Goal: Task Accomplishment & Management: Manage account settings

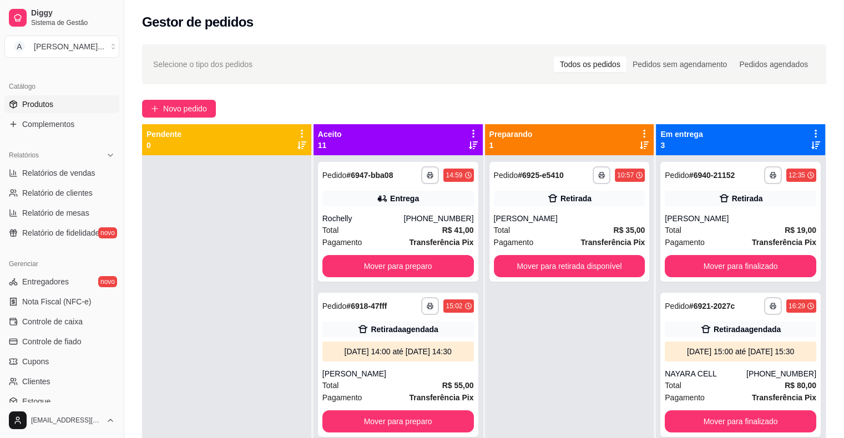
scroll to position [277, 0]
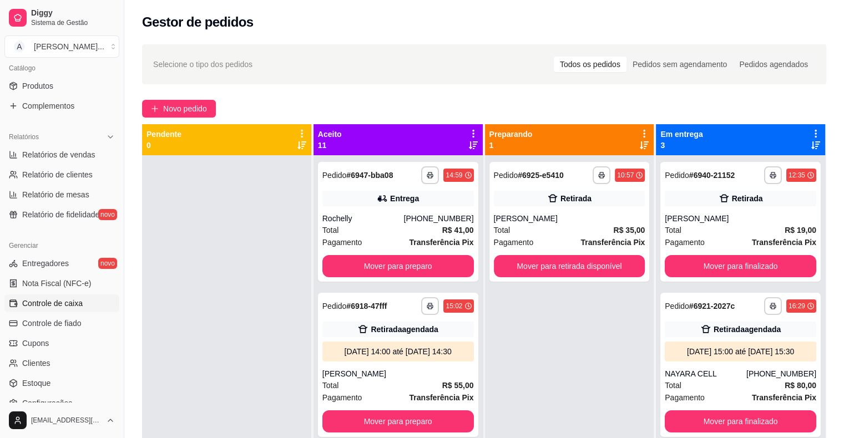
click at [73, 303] on span "Controle de caixa" at bounding box center [52, 303] width 60 height 11
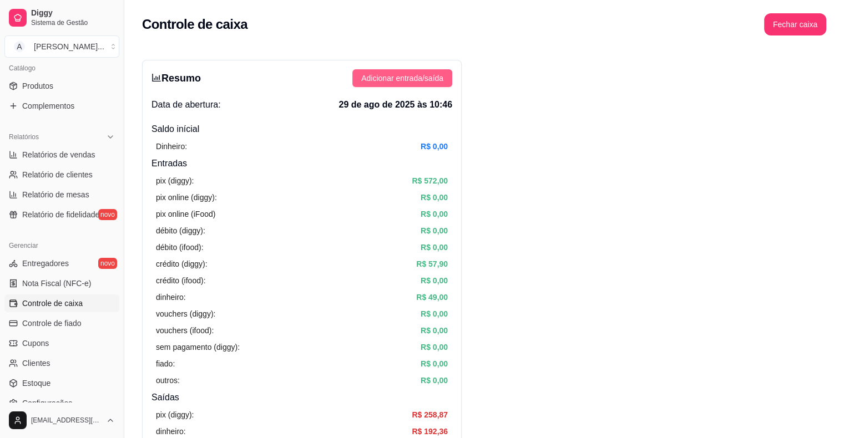
click at [435, 75] on span "Adicionar entrada/saída" at bounding box center [402, 78] width 82 height 12
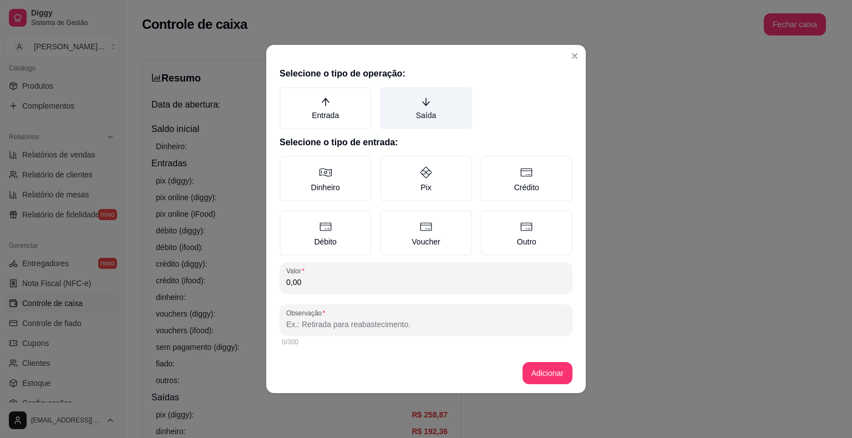
click at [442, 109] on label "Saída" at bounding box center [426, 108] width 92 height 42
click at [388, 95] on button "Saída" at bounding box center [383, 91] width 9 height 9
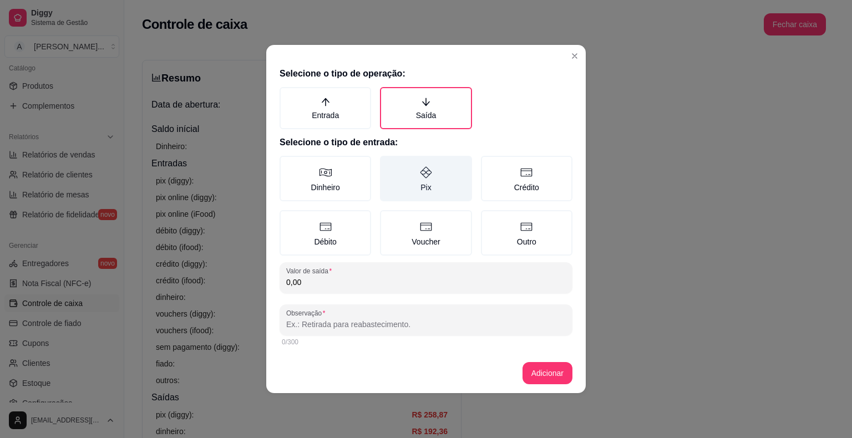
click at [425, 194] on label "Pix" at bounding box center [426, 178] width 92 height 45
click at [388, 164] on button "Pix" at bounding box center [383, 159] width 9 height 9
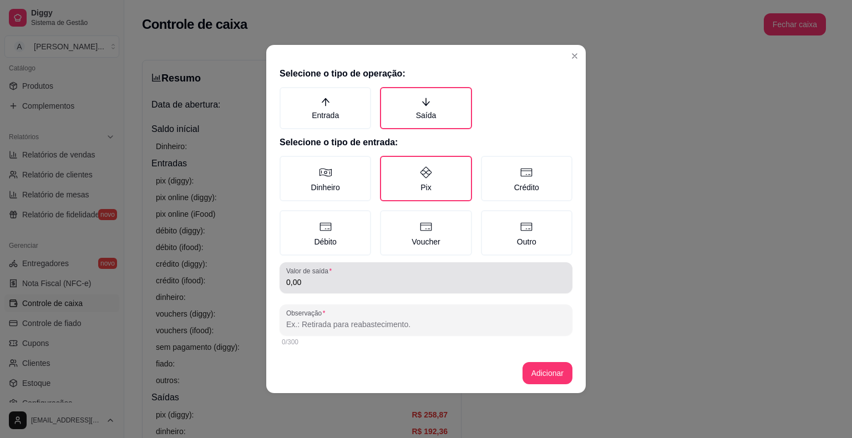
click at [412, 276] on div "0,00" at bounding box center [426, 278] width 280 height 22
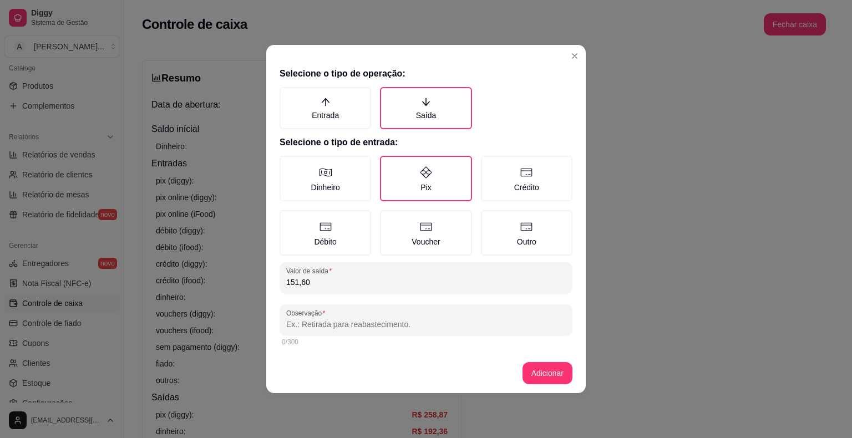
type input "151,60"
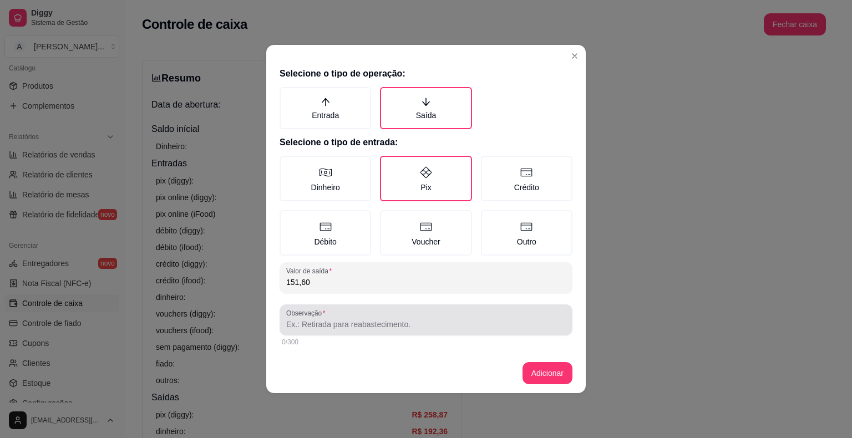
click at [404, 314] on div at bounding box center [426, 320] width 280 height 22
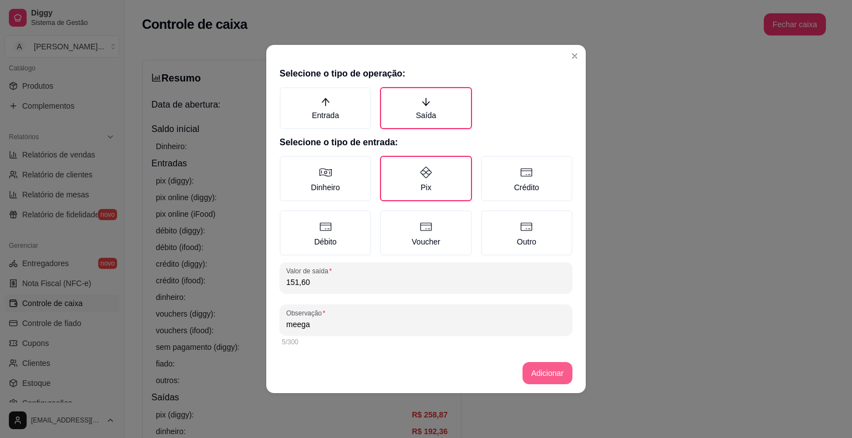
type input "meega"
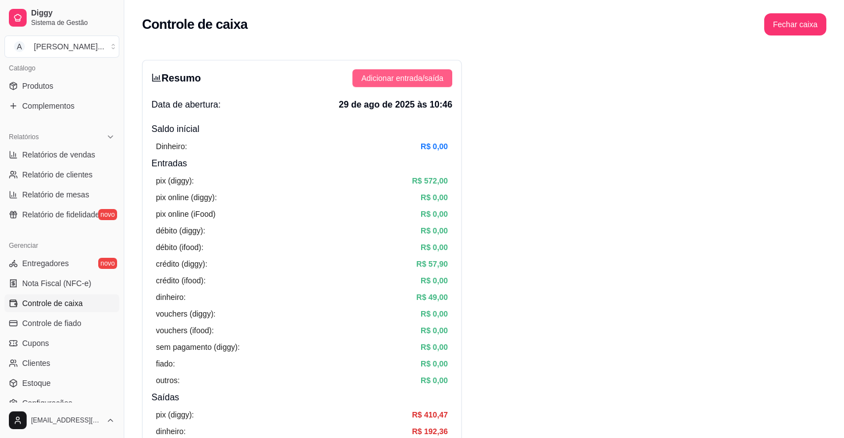
click at [397, 77] on span "Adicionar entrada/saída" at bounding box center [402, 78] width 82 height 12
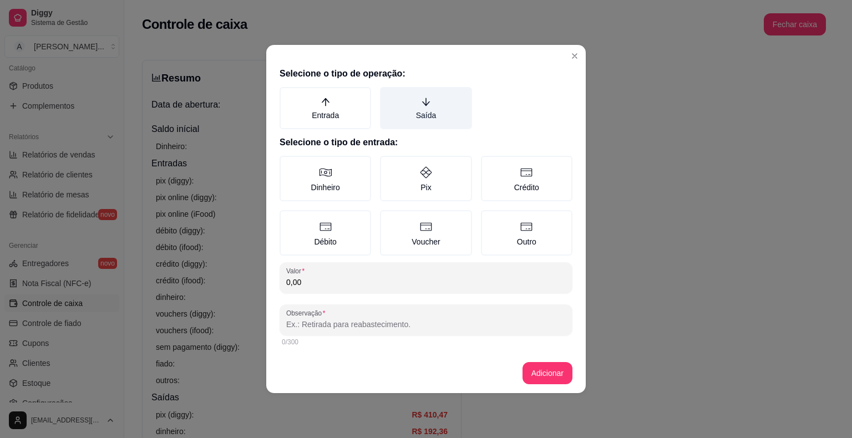
click at [424, 121] on label "Saída" at bounding box center [426, 108] width 92 height 42
click at [388, 95] on button "Saída" at bounding box center [383, 91] width 9 height 9
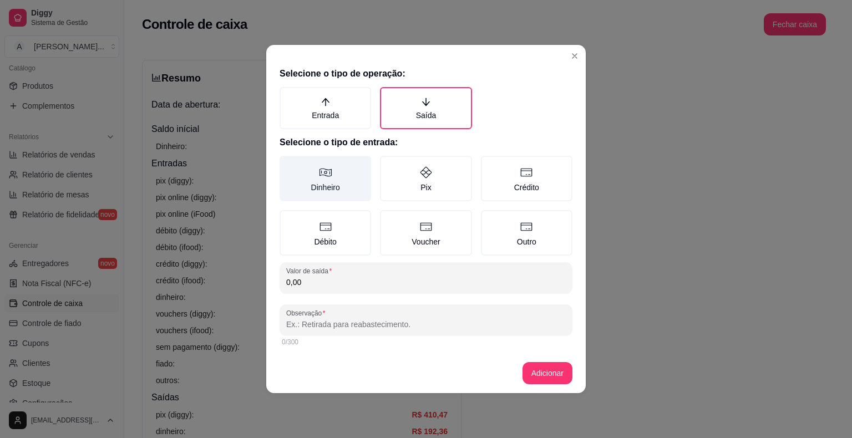
click at [355, 183] on label "Dinheiro" at bounding box center [326, 178] width 92 height 45
click at [288, 164] on button "Dinheiro" at bounding box center [283, 159] width 9 height 9
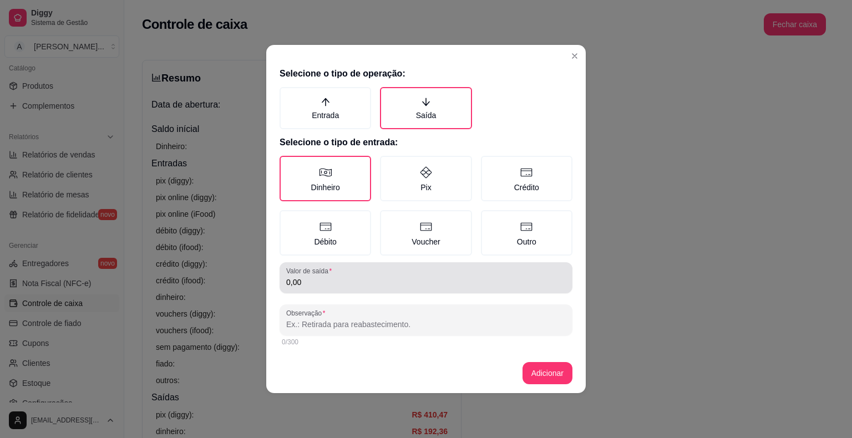
click at [392, 273] on div "0,00" at bounding box center [426, 278] width 280 height 22
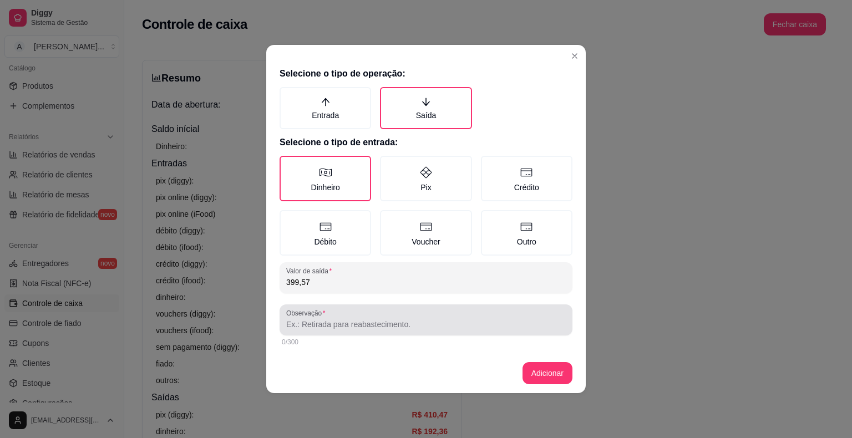
type input "399,57"
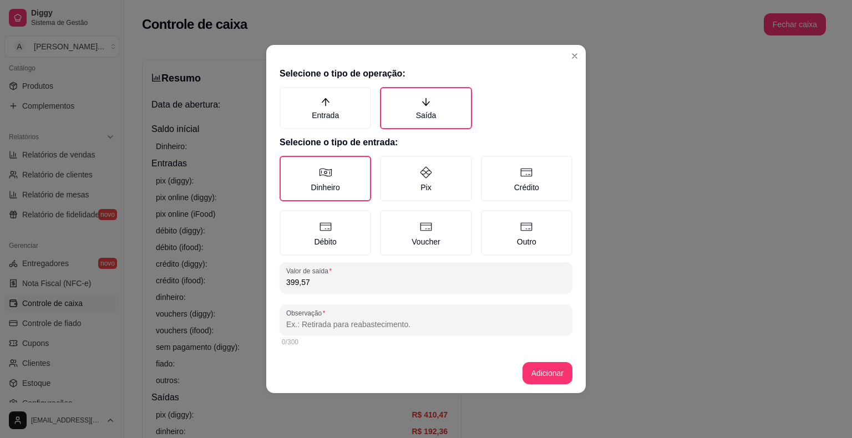
click at [388, 327] on input "Observação" at bounding box center [426, 324] width 280 height 11
type input "Ni"
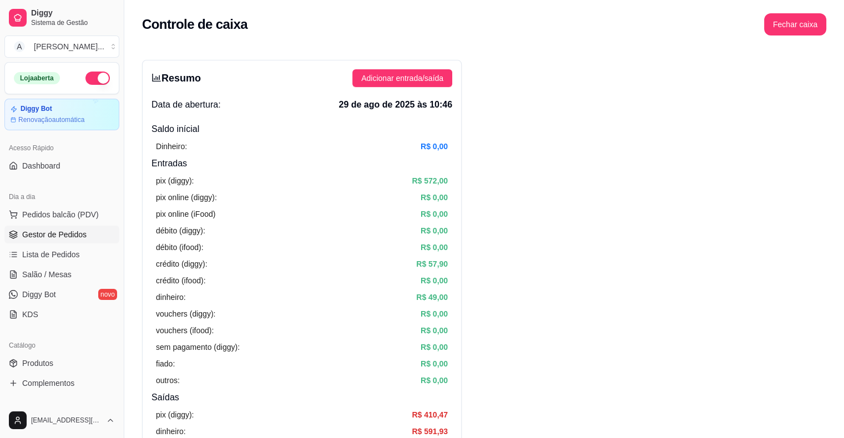
click at [52, 234] on span "Gestor de Pedidos" at bounding box center [54, 234] width 64 height 11
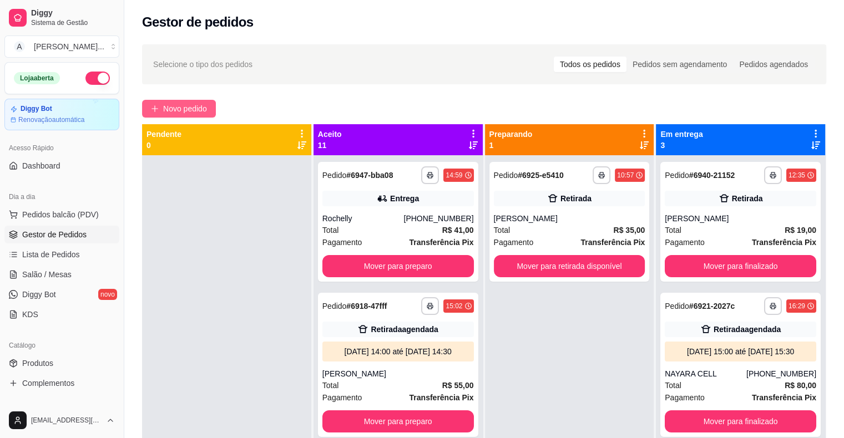
click at [171, 107] on span "Novo pedido" at bounding box center [185, 109] width 44 height 12
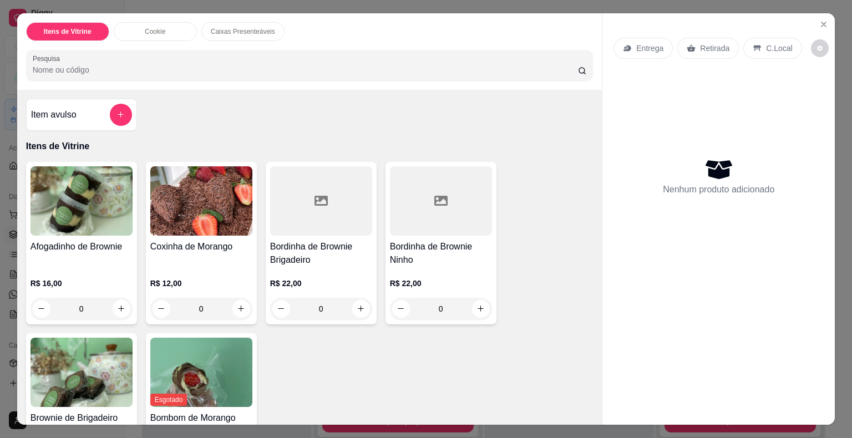
click at [95, 383] on img at bounding box center [82, 372] width 102 height 69
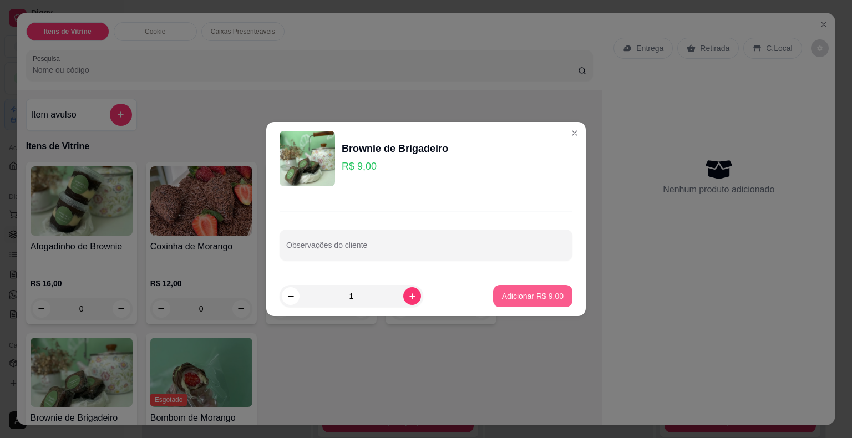
click at [533, 296] on p "Adicionar R$ 9,00" at bounding box center [533, 296] width 62 height 11
type input "1"
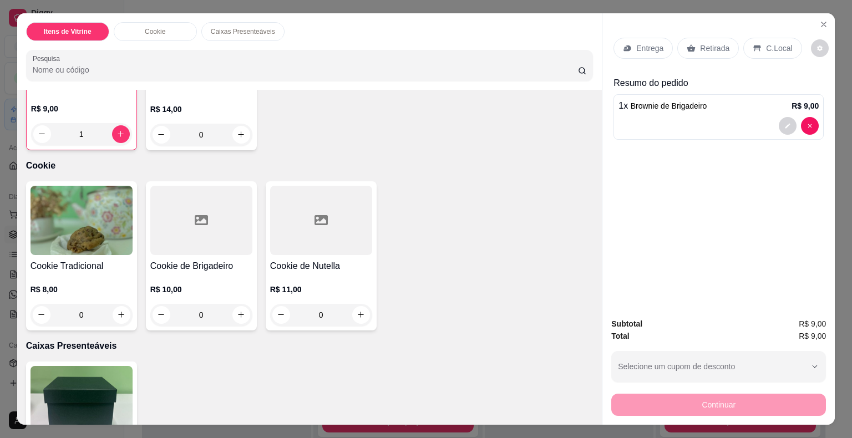
scroll to position [388, 0]
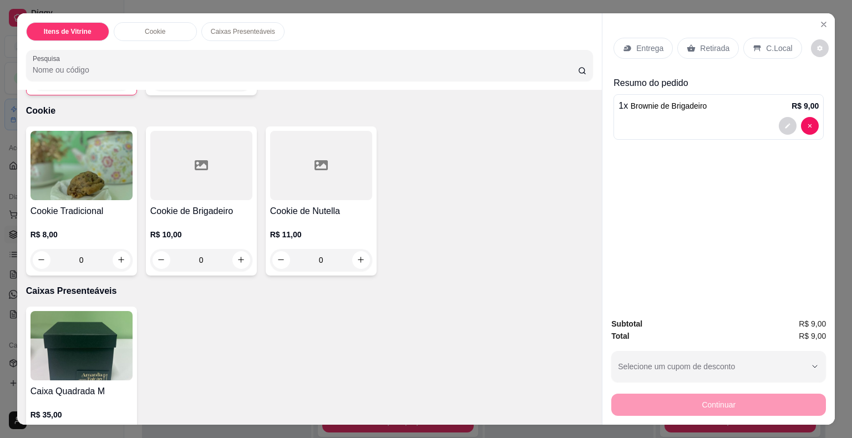
click at [305, 218] on div "R$ 11,00 0" at bounding box center [321, 244] width 102 height 53
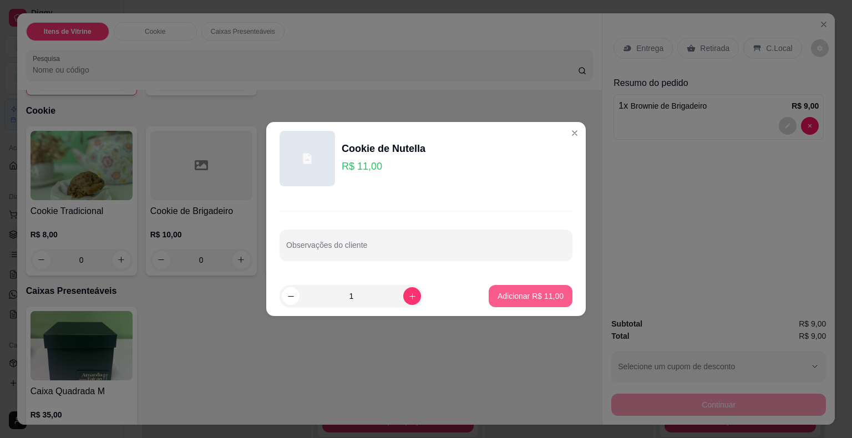
click at [521, 296] on p "Adicionar R$ 11,00" at bounding box center [531, 296] width 66 height 11
type input "1"
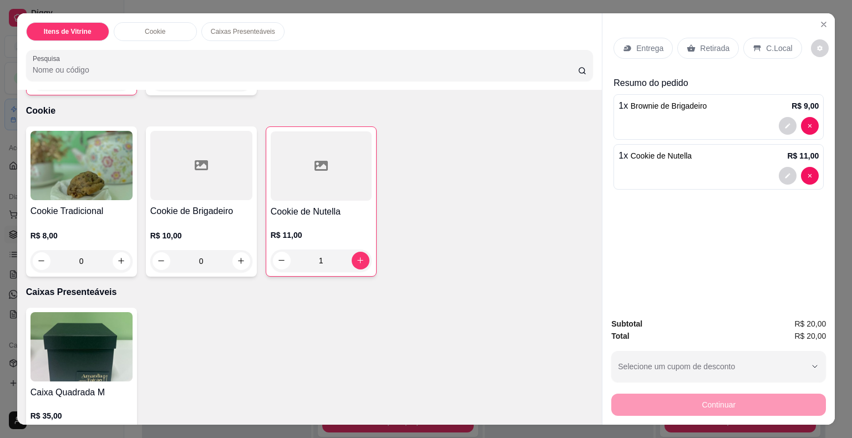
click at [703, 45] on p "Retirada" at bounding box center [714, 48] width 29 height 11
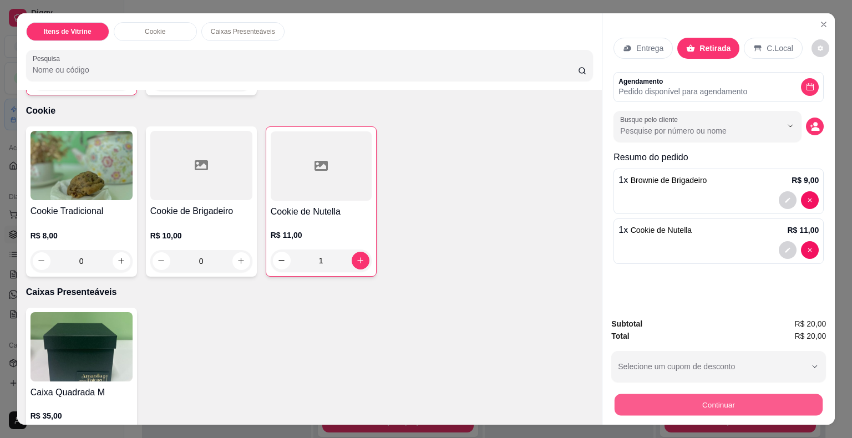
click at [728, 402] on button "Continuar" at bounding box center [719, 405] width 208 height 22
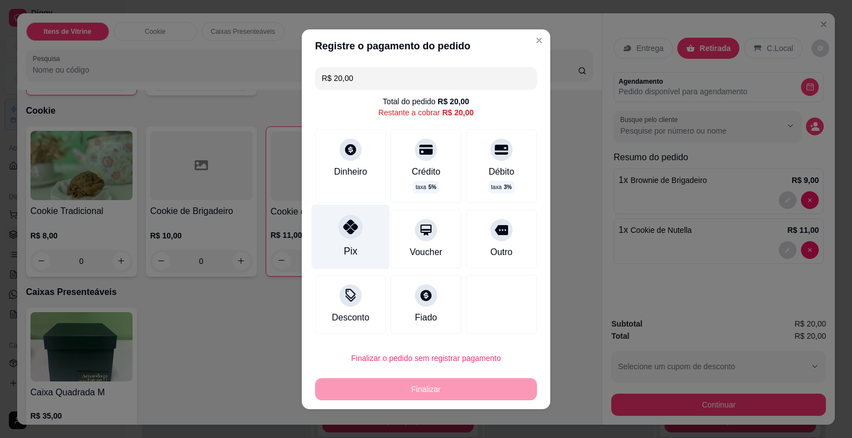
click at [343, 243] on div "Pix" at bounding box center [351, 236] width 78 height 65
type input "R$ 0,00"
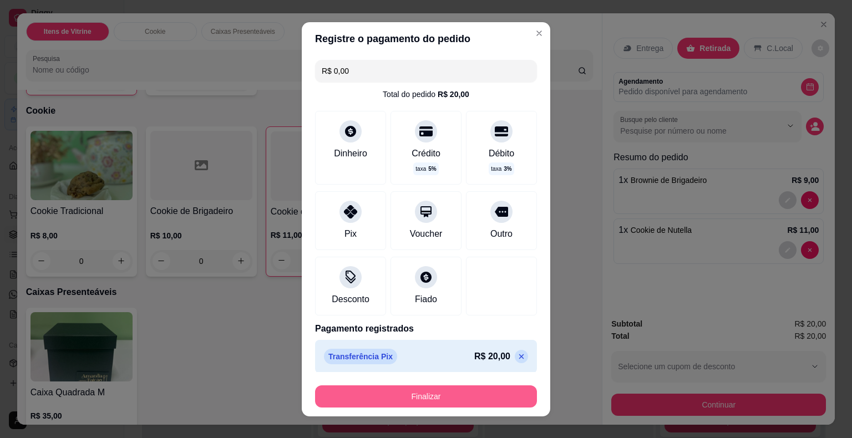
click at [399, 400] on button "Finalizar" at bounding box center [426, 397] width 222 height 22
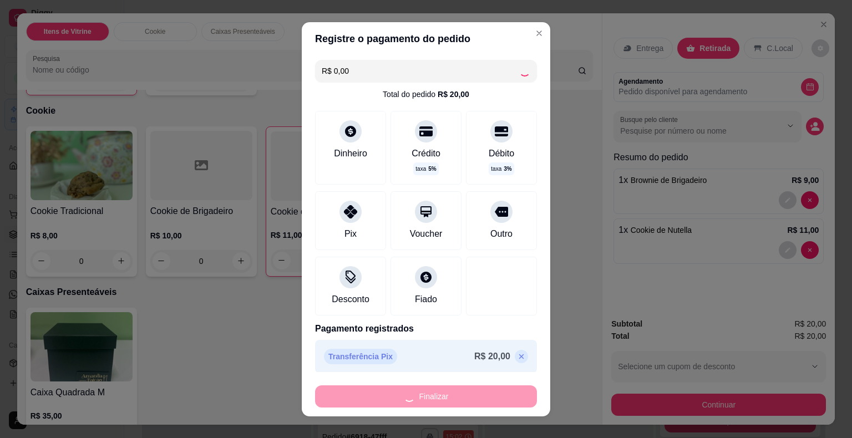
type input "0"
type input "-R$ 20,00"
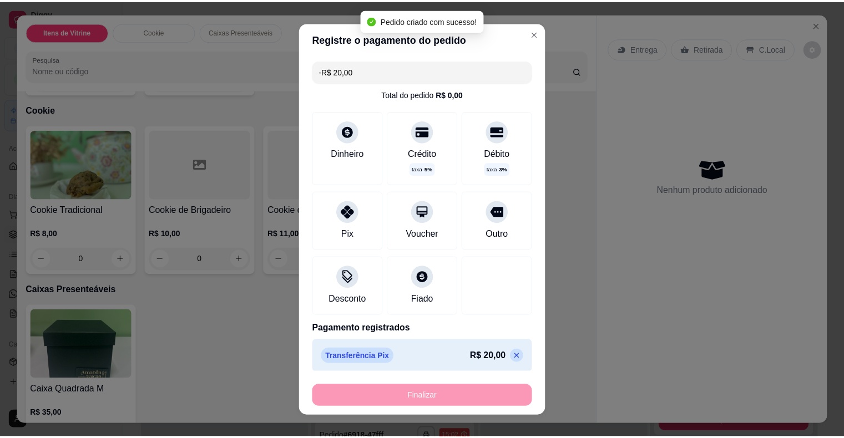
scroll to position [388, 0]
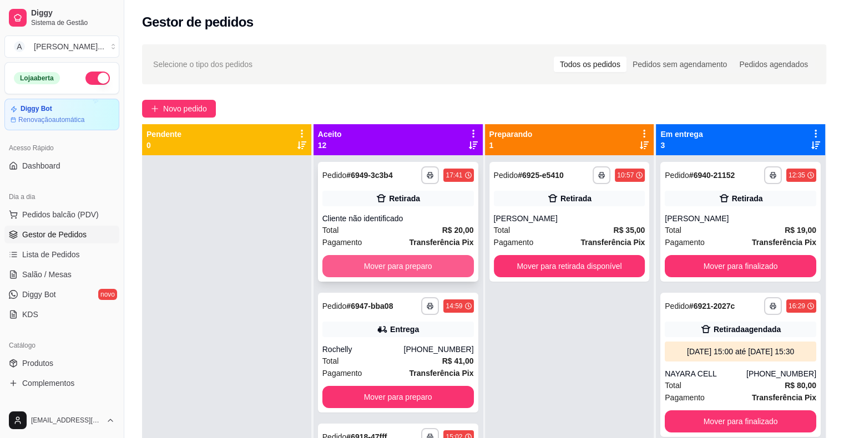
click at [422, 265] on button "Mover para preparo" at bounding box center [397, 266] width 151 height 22
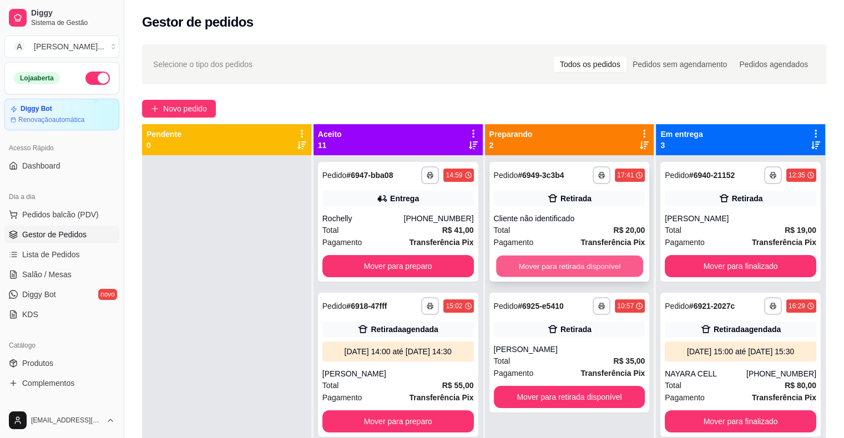
click at [510, 264] on button "Mover para retirada disponível" at bounding box center [569, 267] width 147 height 22
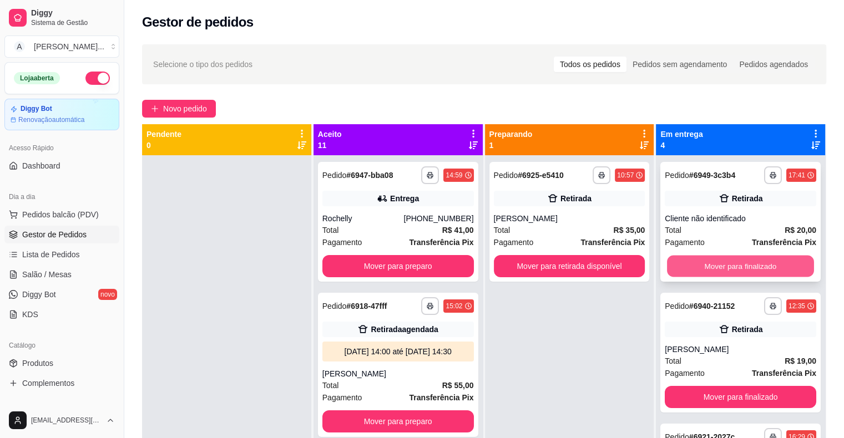
click at [673, 258] on button "Mover para finalizado" at bounding box center [740, 267] width 147 height 22
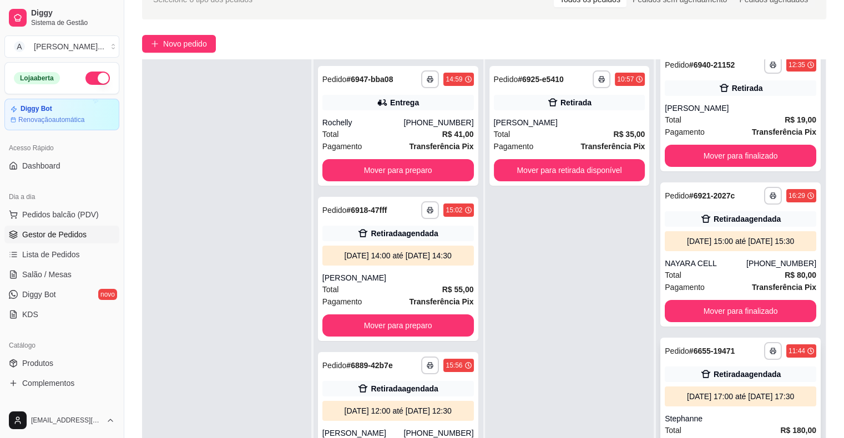
scroll to position [169, 0]
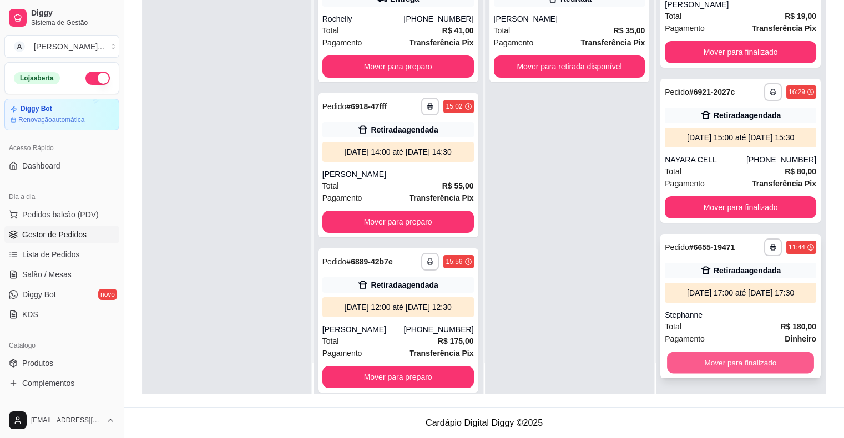
click at [733, 363] on button "Mover para finalizado" at bounding box center [740, 363] width 147 height 22
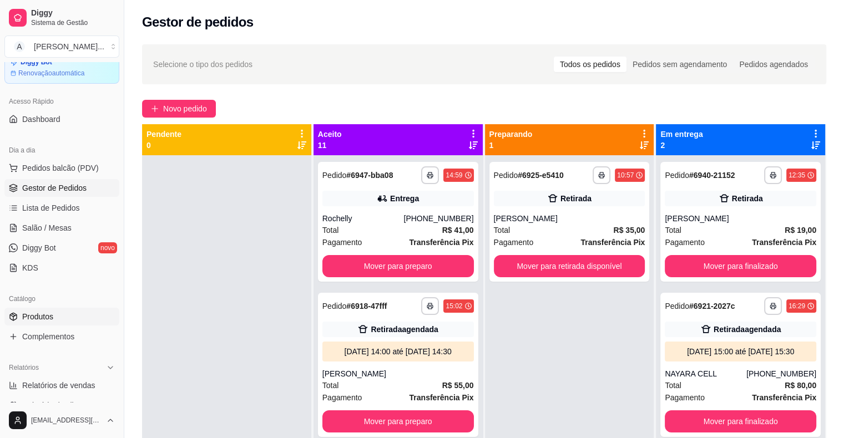
scroll to position [111, 0]
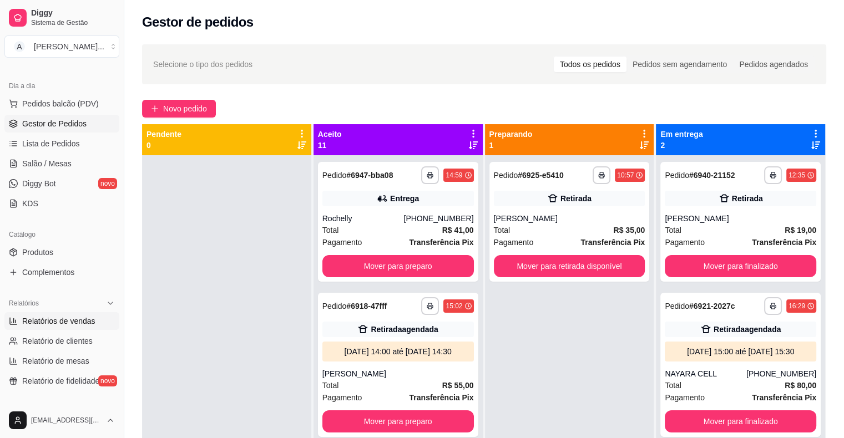
click at [92, 325] on span "Relatórios de vendas" at bounding box center [58, 321] width 73 height 11
select select "ALL"
select select "0"
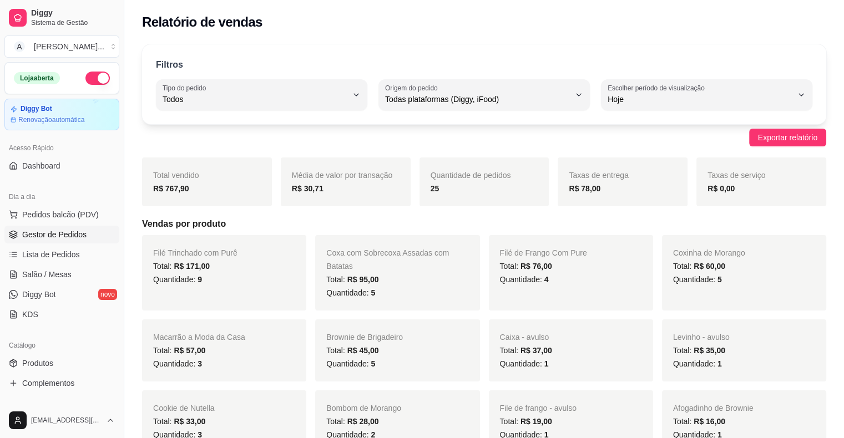
click at [80, 229] on span "Gestor de Pedidos" at bounding box center [54, 234] width 64 height 11
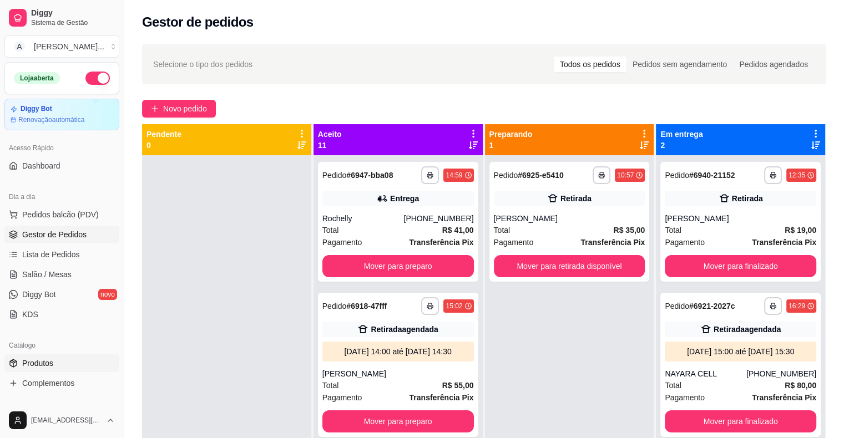
scroll to position [111, 0]
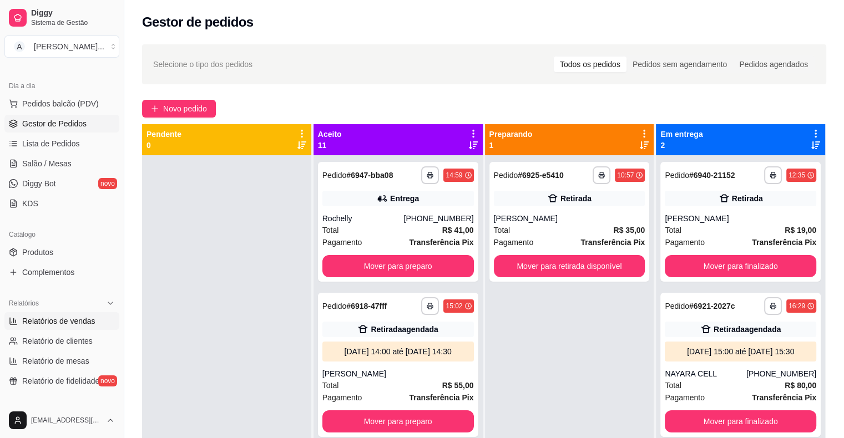
click at [95, 322] on link "Relatórios de vendas" at bounding box center [61, 321] width 115 height 18
select select "ALL"
select select "0"
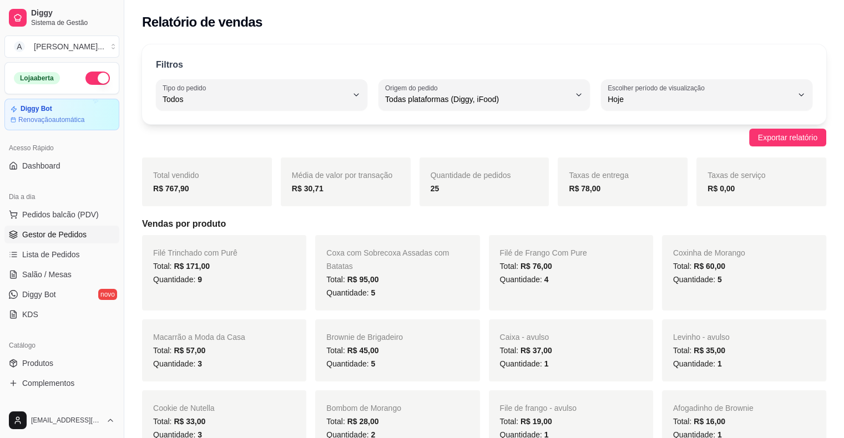
click at [89, 234] on link "Gestor de Pedidos" at bounding box center [61, 235] width 115 height 18
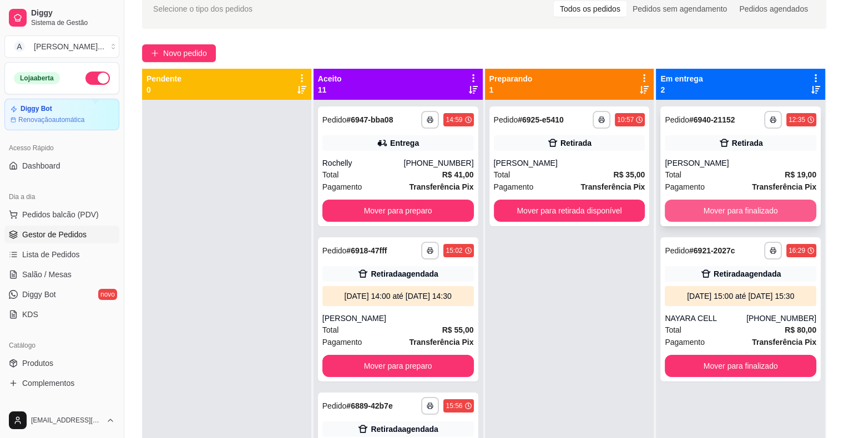
click at [705, 211] on button "Mover para finalizado" at bounding box center [740, 211] width 151 height 22
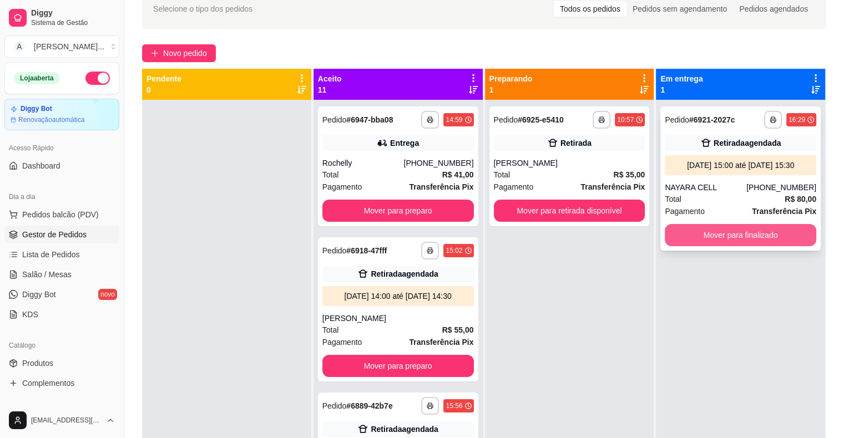
click at [694, 234] on button "Mover para finalizado" at bounding box center [740, 235] width 151 height 22
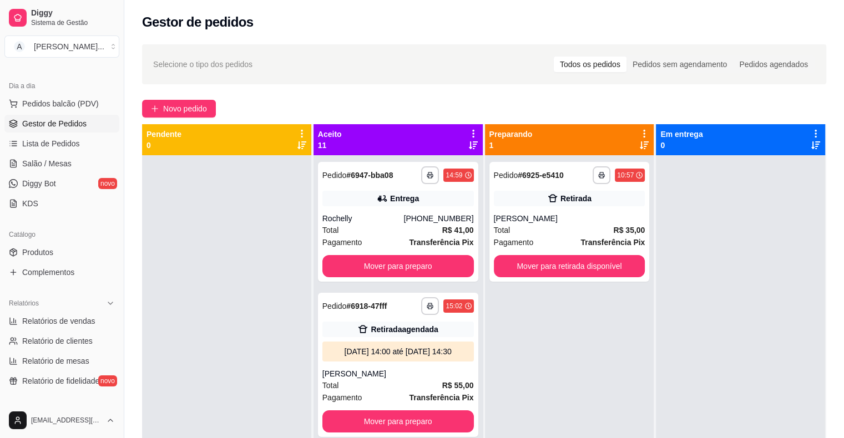
scroll to position [166, 0]
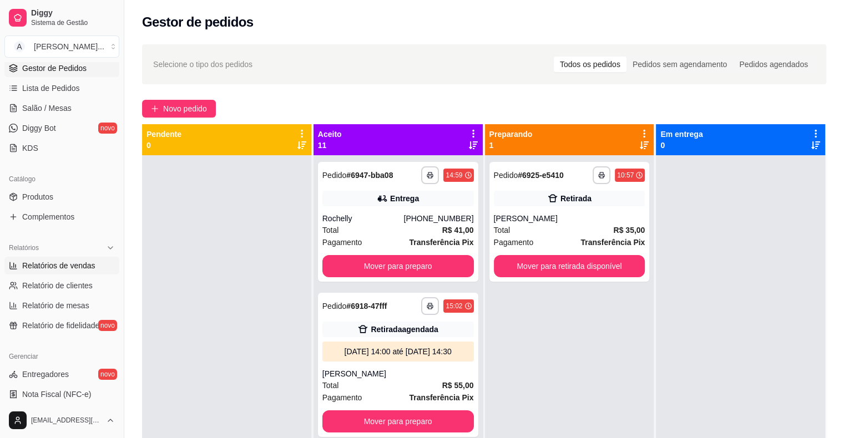
click at [82, 263] on span "Relatórios de vendas" at bounding box center [58, 265] width 73 height 11
select select "ALL"
select select "0"
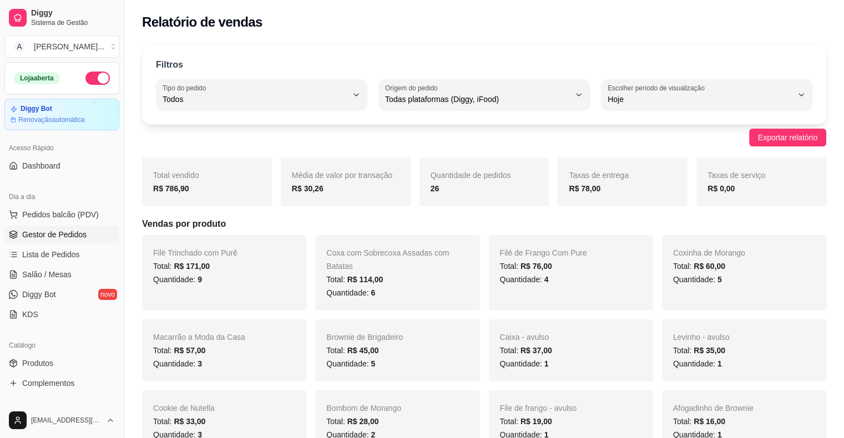
click at [80, 236] on span "Gestor de Pedidos" at bounding box center [54, 234] width 64 height 11
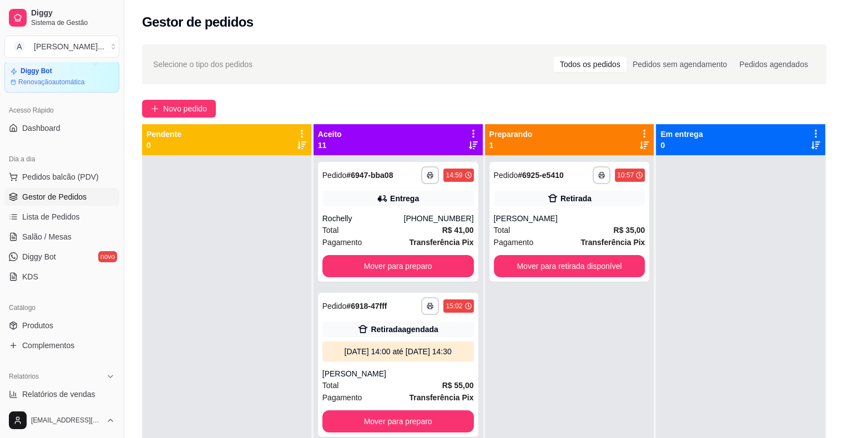
scroll to position [55, 0]
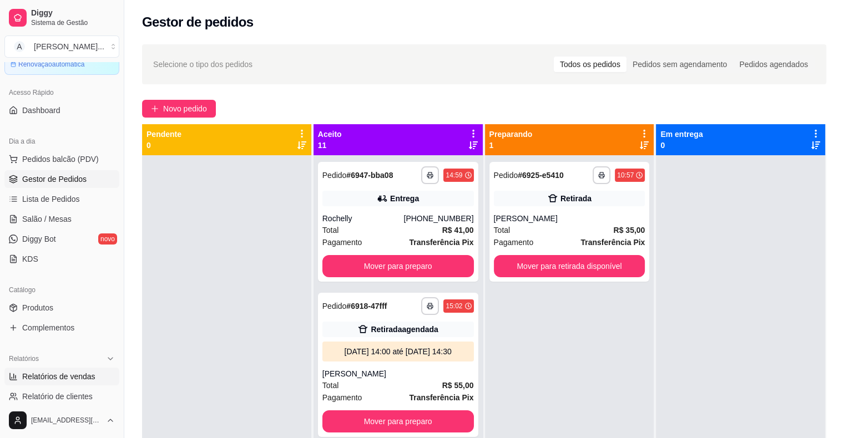
click at [63, 368] on link "Relatórios de vendas" at bounding box center [61, 377] width 115 height 18
select select "ALL"
select select "0"
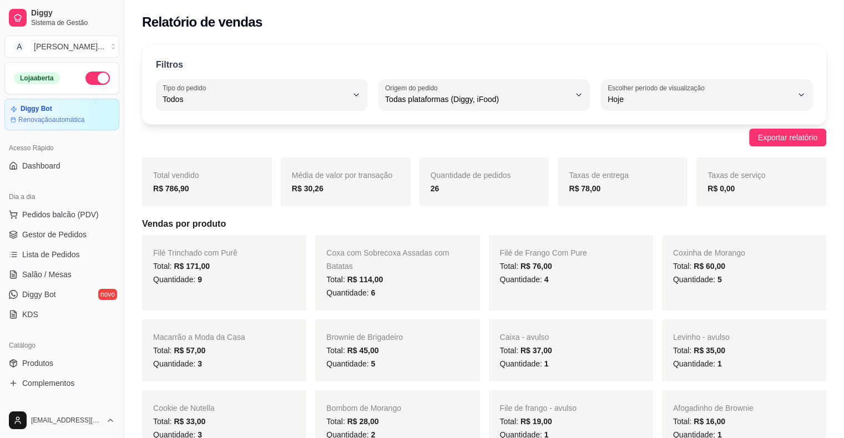
click at [88, 79] on button "button" at bounding box center [97, 78] width 24 height 13
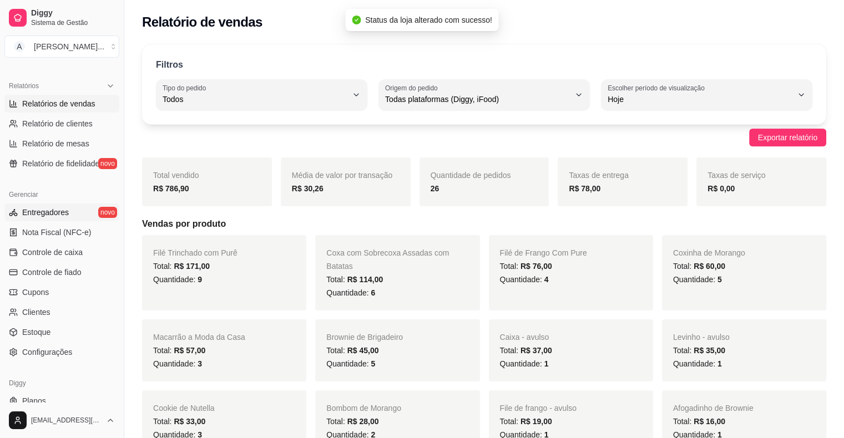
scroll to position [333, 0]
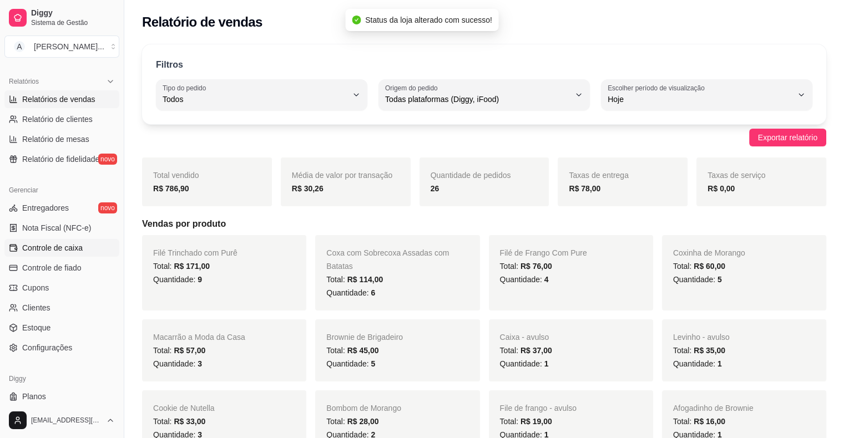
click at [87, 245] on link "Controle de caixa" at bounding box center [61, 248] width 115 height 18
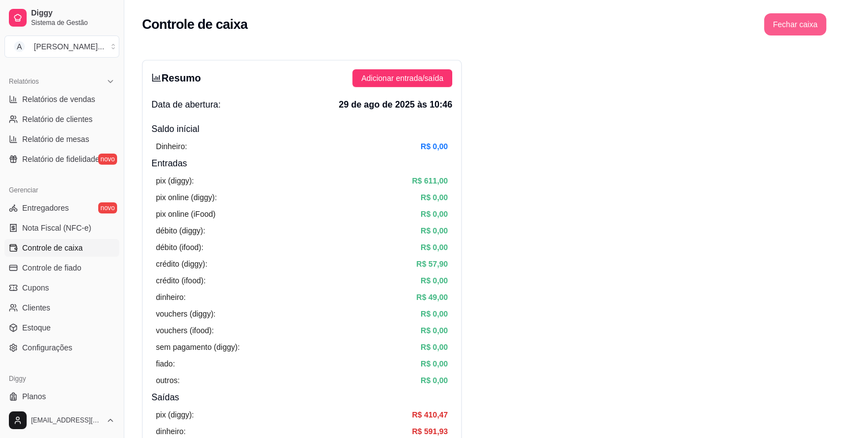
click at [799, 29] on button "Fechar caixa" at bounding box center [795, 24] width 62 height 22
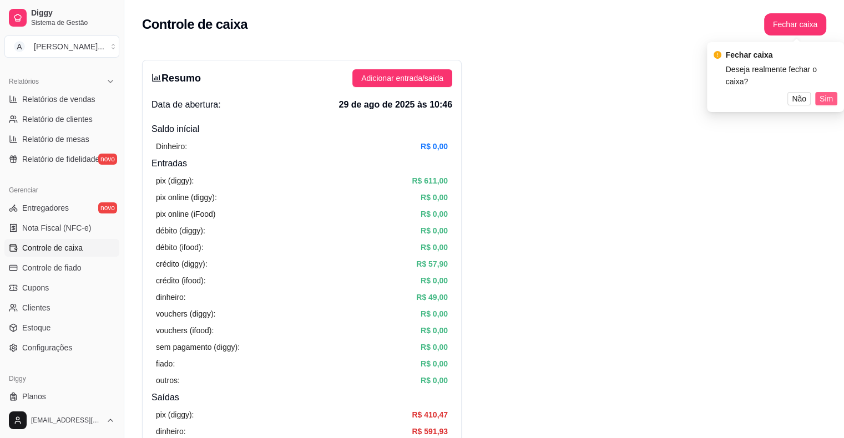
click at [821, 97] on span "Sim" at bounding box center [825, 99] width 13 height 12
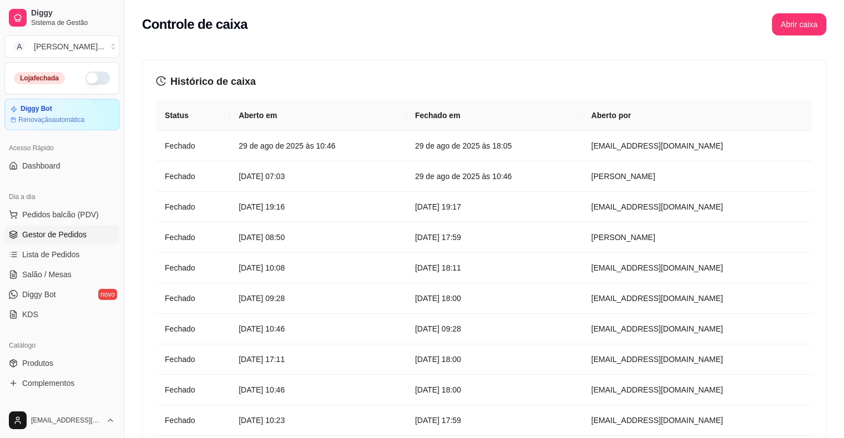
click at [50, 233] on span "Gestor de Pedidos" at bounding box center [54, 234] width 64 height 11
